Goal: Information Seeking & Learning: Learn about a topic

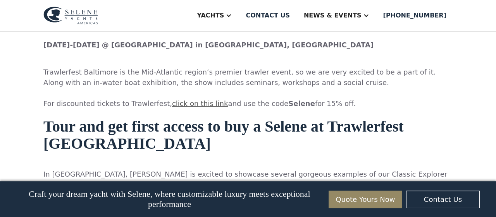
scroll to position [565, 0]
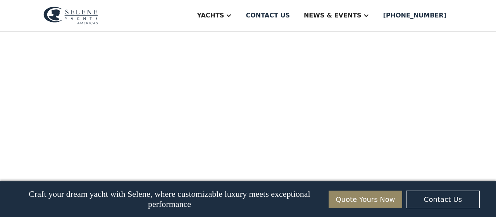
scroll to position [1025, 0]
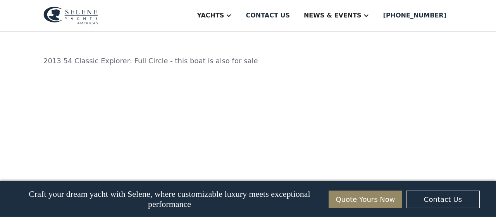
scroll to position [971, 0]
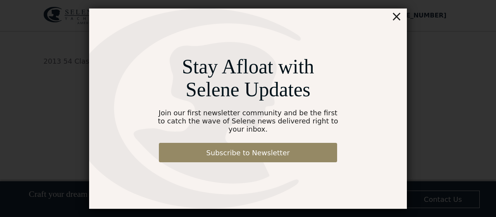
click at [397, 21] on div "×" at bounding box center [396, 17] width 11 height 16
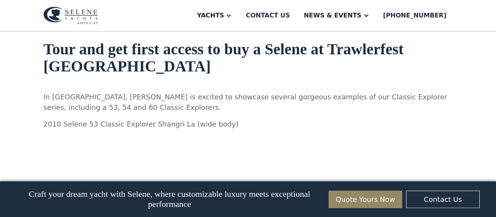
scroll to position [643, 0]
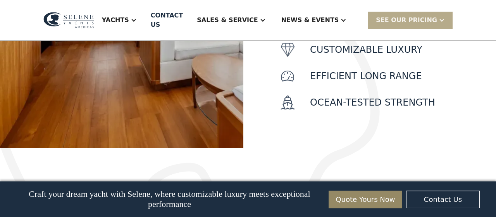
scroll to position [422, 0]
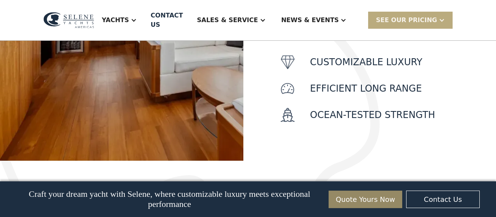
click at [441, 17] on div at bounding box center [442, 20] width 6 height 6
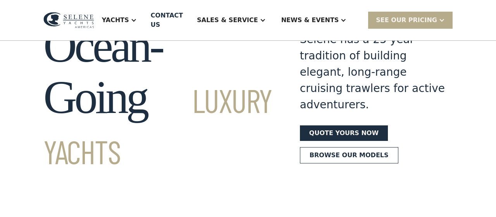
scroll to position [48, 0]
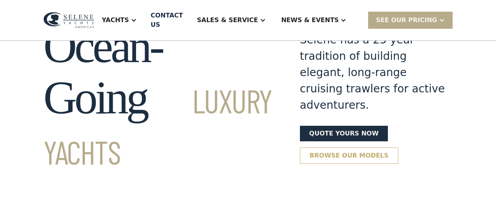
click at [331, 147] on link "Browse our models" at bounding box center [349, 155] width 99 height 16
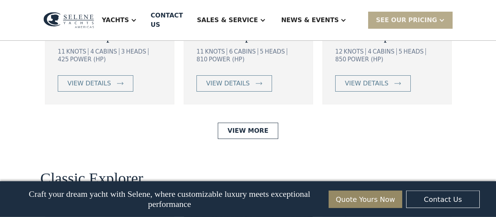
scroll to position [1580, 0]
click at [251, 123] on link "View More" at bounding box center [248, 131] width 60 height 16
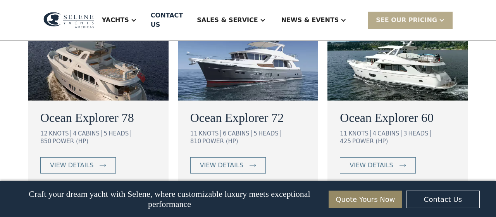
scroll to position [562, 0]
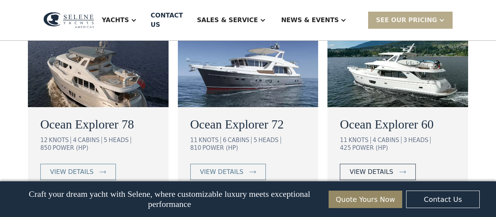
click at [400, 170] on img at bounding box center [403, 171] width 7 height 3
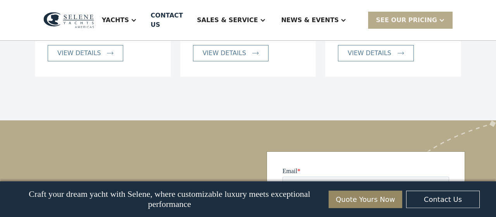
scroll to position [2156, 0]
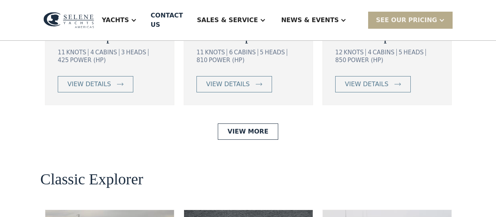
scroll to position [48, 0]
